Goal: Navigation & Orientation: Find specific page/section

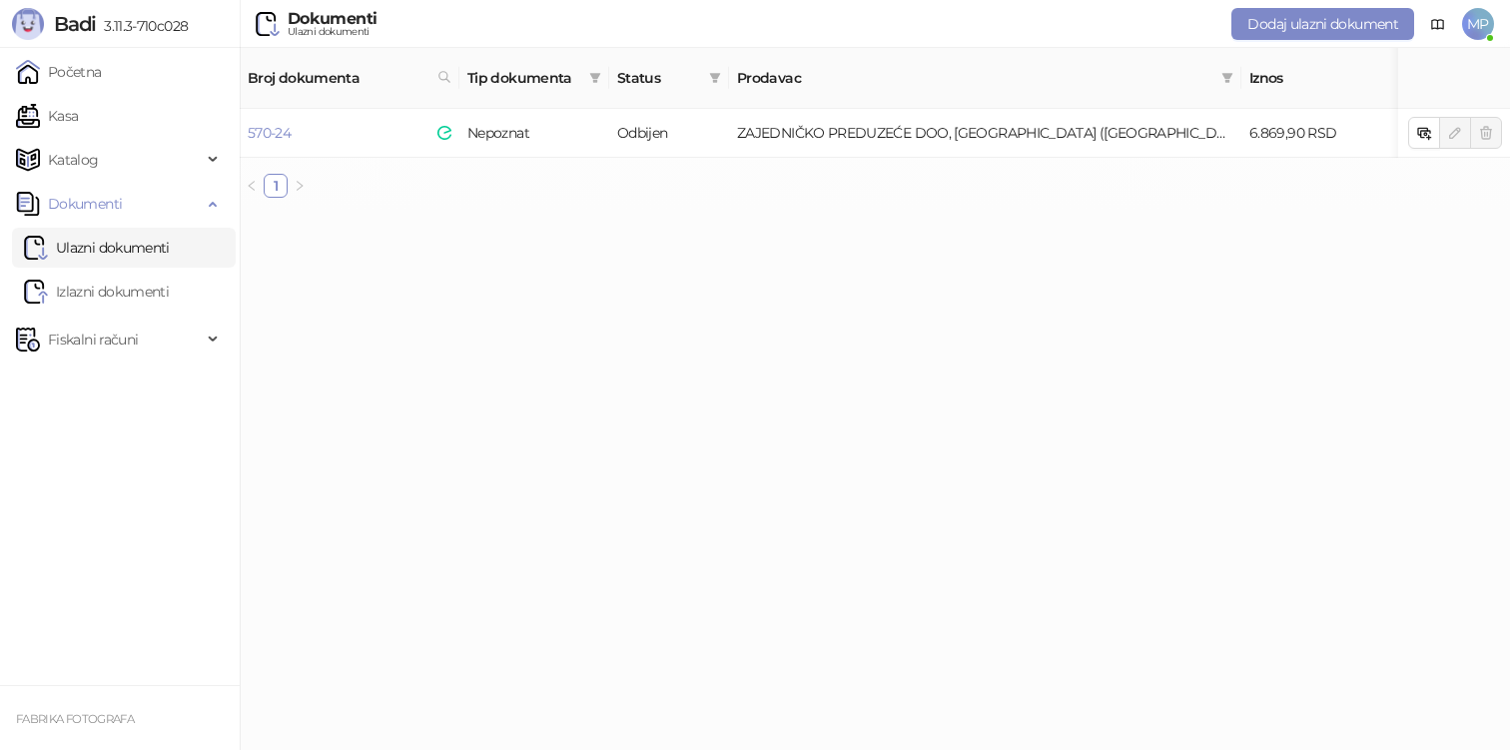
click at [96, 286] on link "Izlazni dokumenti" at bounding box center [96, 292] width 145 height 40
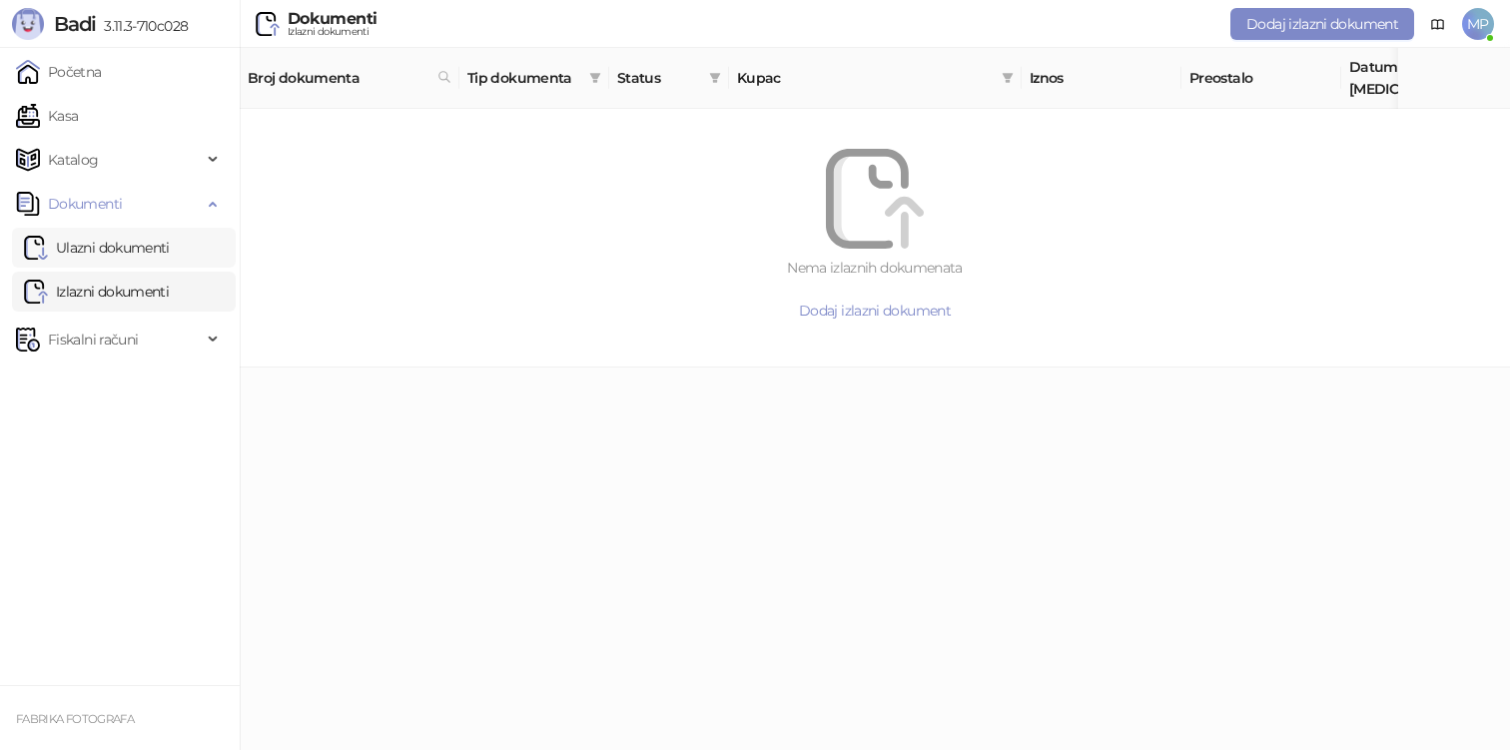
click at [161, 253] on link "Ulazni dokumenti" at bounding box center [97, 248] width 146 height 40
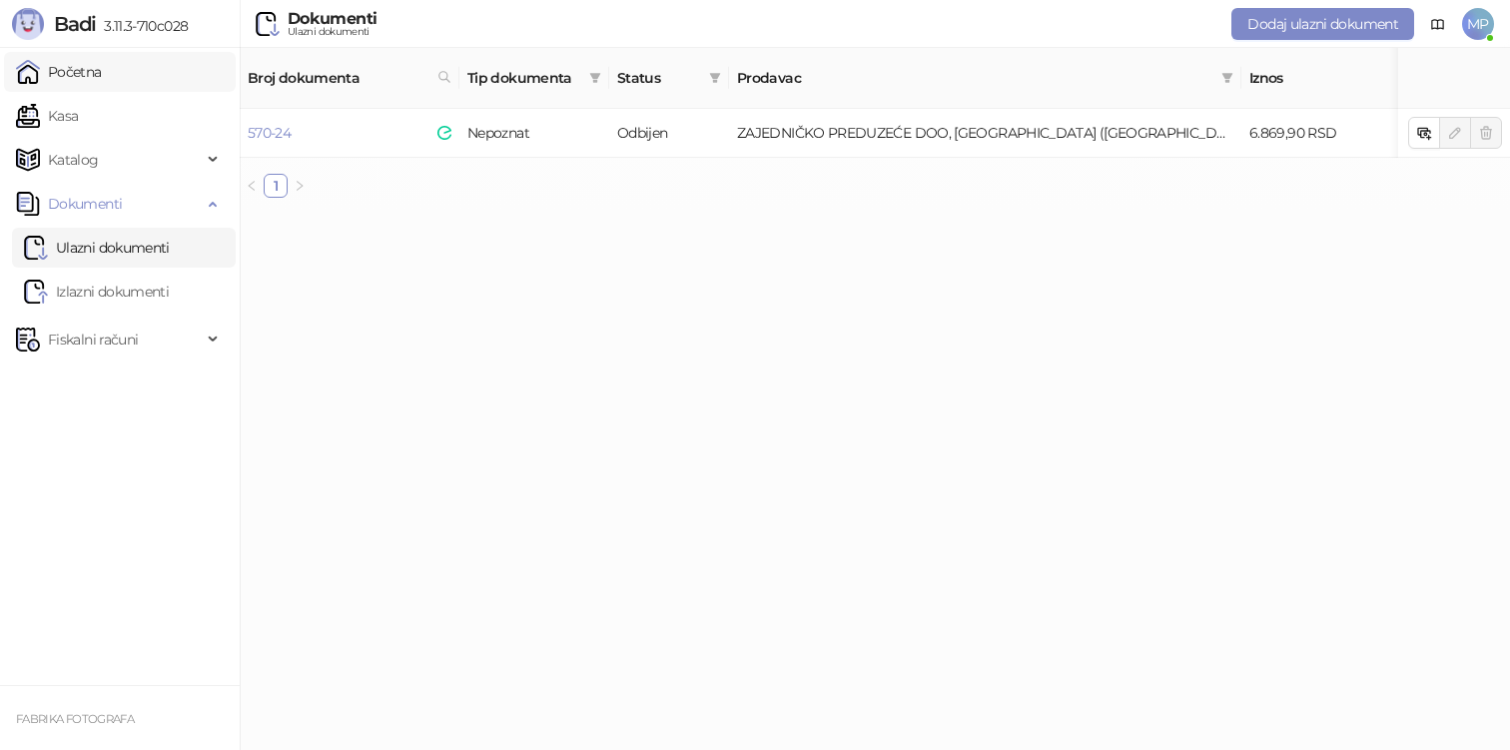
click at [102, 80] on link "Početna" at bounding box center [59, 72] width 86 height 40
